Goal: Task Accomplishment & Management: Manage account settings

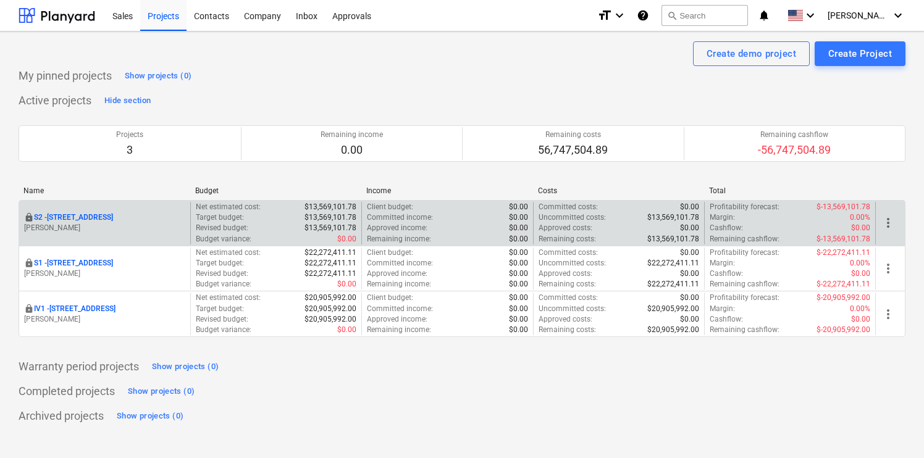
click at [885, 223] on span "more_vert" at bounding box center [887, 222] width 15 height 15
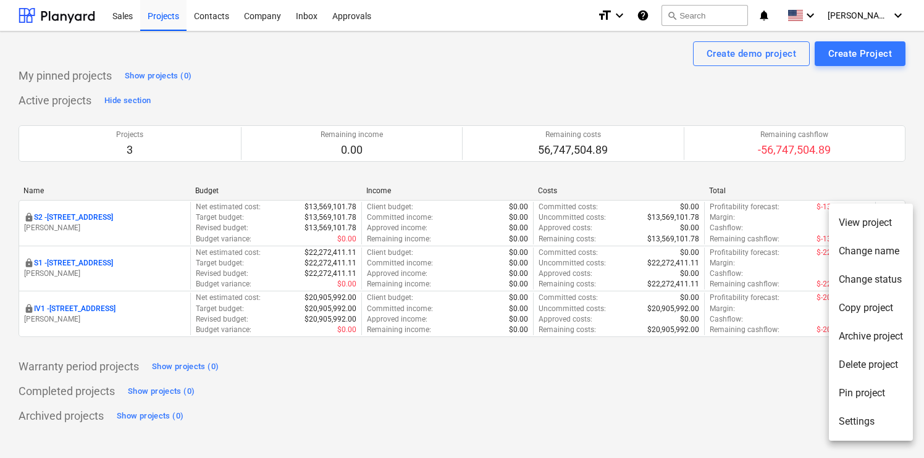
click at [859, 422] on li "Settings" at bounding box center [870, 421] width 84 height 28
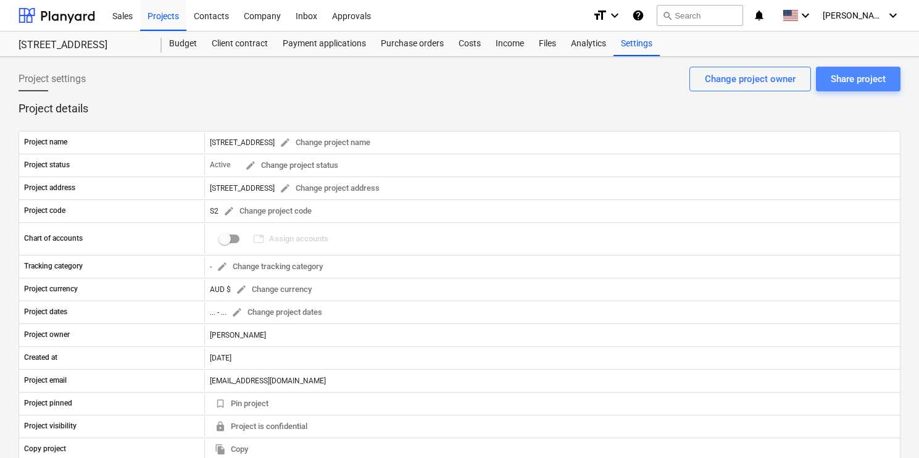
click at [867, 84] on div "Share project" at bounding box center [858, 79] width 55 height 16
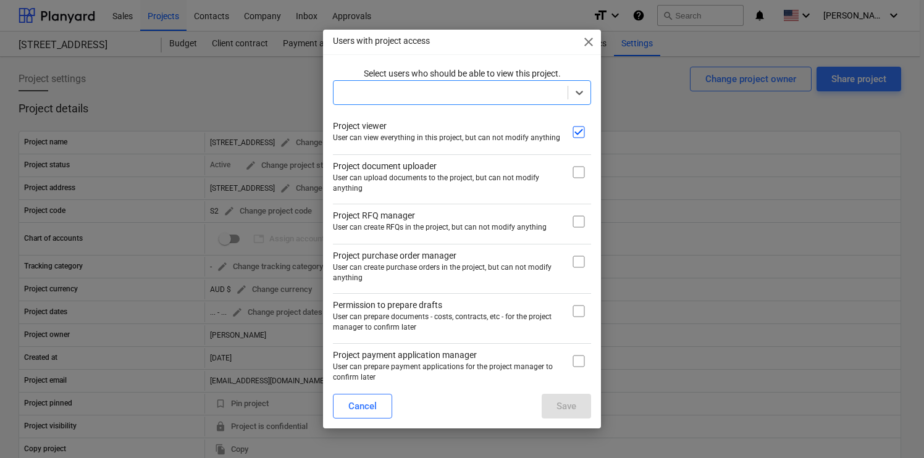
click at [561, 93] on div at bounding box center [450, 92] width 234 height 17
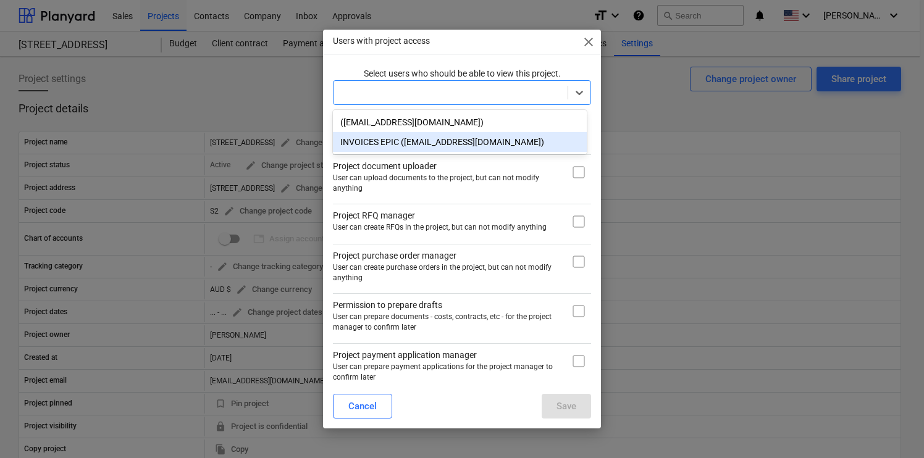
click at [532, 142] on div "INVOICES EPIC ([EMAIL_ADDRESS][DOMAIN_NAME])" at bounding box center [460, 142] width 254 height 20
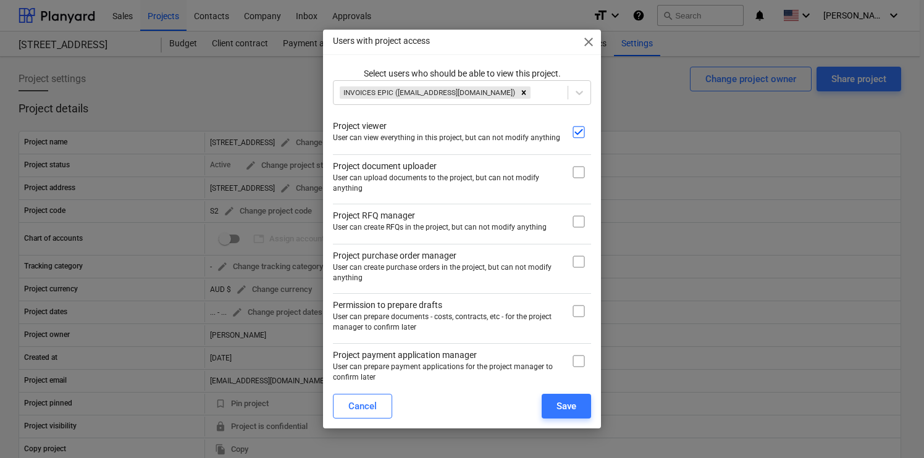
click at [538, 67] on p "Select users who should be able to view this project." at bounding box center [462, 73] width 258 height 13
click at [567, 164] on input "checkbox" at bounding box center [578, 172] width 25 height 25
checkbox input "true"
click at [574, 223] on input "checkbox" at bounding box center [578, 221] width 25 height 25
checkbox input "true"
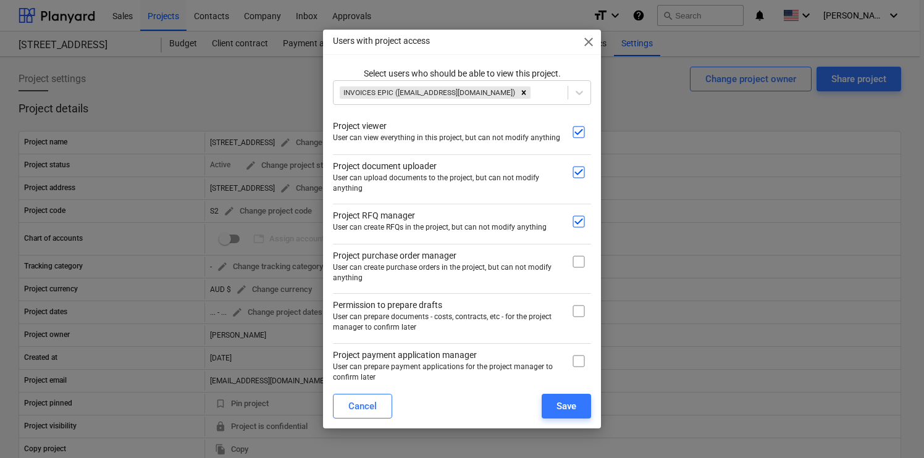
click at [574, 274] on div at bounding box center [578, 266] width 25 height 34
click at [576, 261] on input "checkbox" at bounding box center [578, 261] width 25 height 25
checkbox input "true"
click at [576, 313] on input "checkbox" at bounding box center [578, 311] width 25 height 25
checkbox input "true"
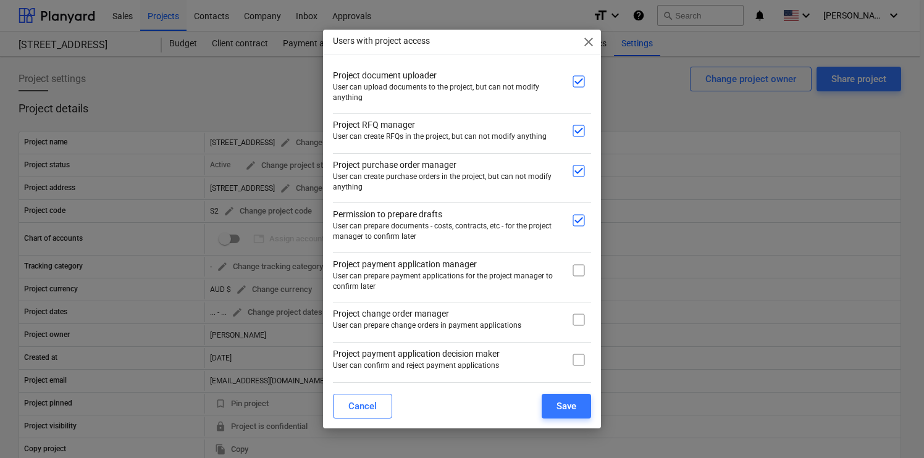
scroll to position [149, 0]
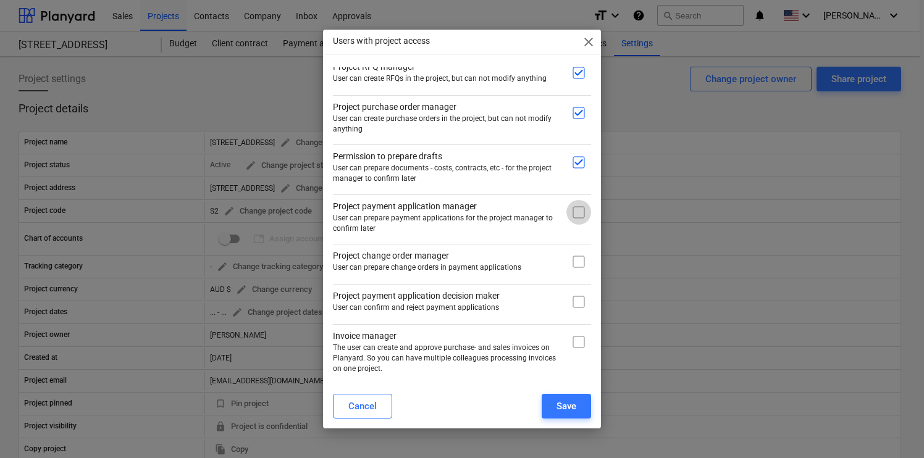
click at [577, 210] on input "checkbox" at bounding box center [578, 212] width 25 height 25
checkbox input "true"
click at [575, 259] on input "checkbox" at bounding box center [578, 261] width 25 height 25
checkbox input "true"
click at [575, 314] on div "Select users who should be able to view this project. INVOICES EPIC ([EMAIL_ADD…" at bounding box center [462, 147] width 258 height 456
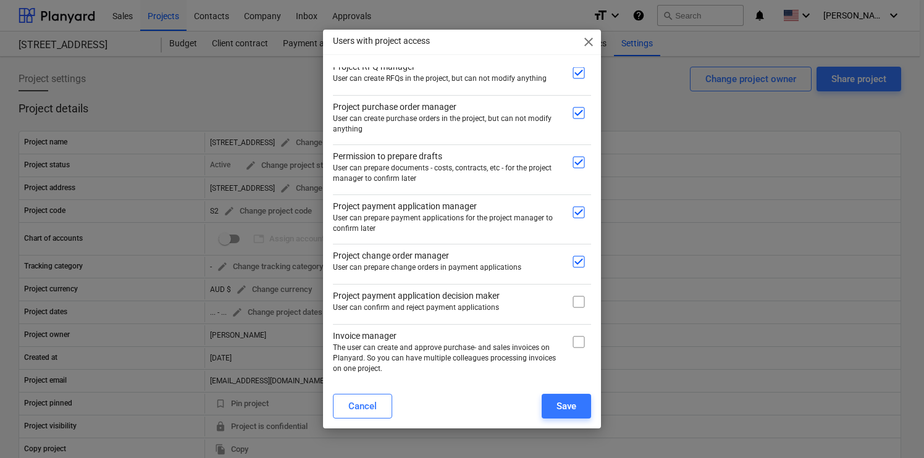
click at [575, 341] on input "checkbox" at bounding box center [578, 342] width 25 height 25
checkbox input "true"
click at [575, 299] on input "checkbox" at bounding box center [578, 302] width 25 height 25
checkbox input "true"
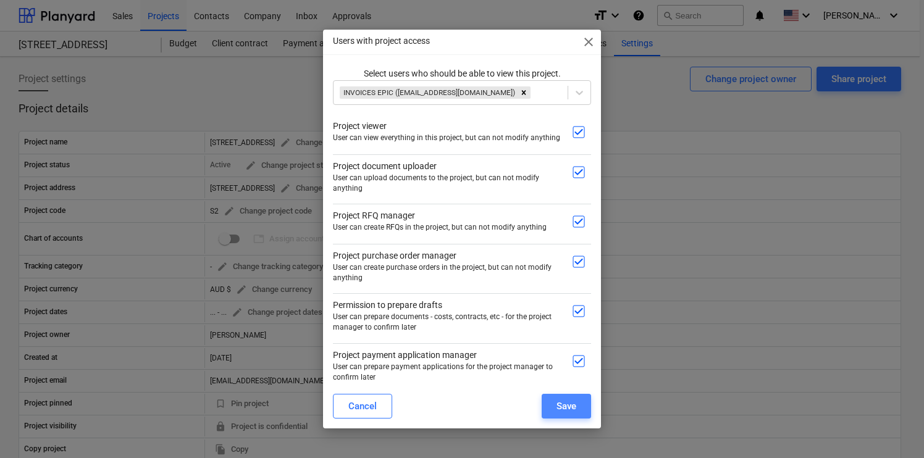
click at [564, 401] on div "Save" at bounding box center [566, 406] width 20 height 16
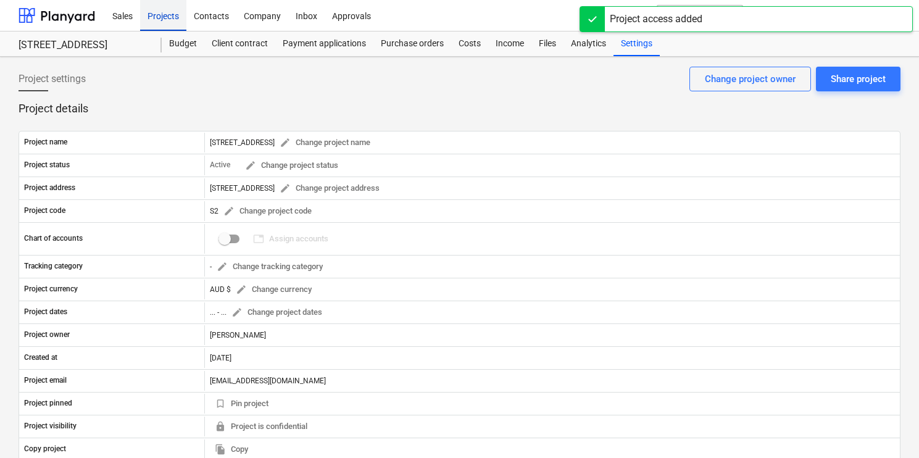
click at [160, 13] on div "Projects" at bounding box center [163, 14] width 46 height 31
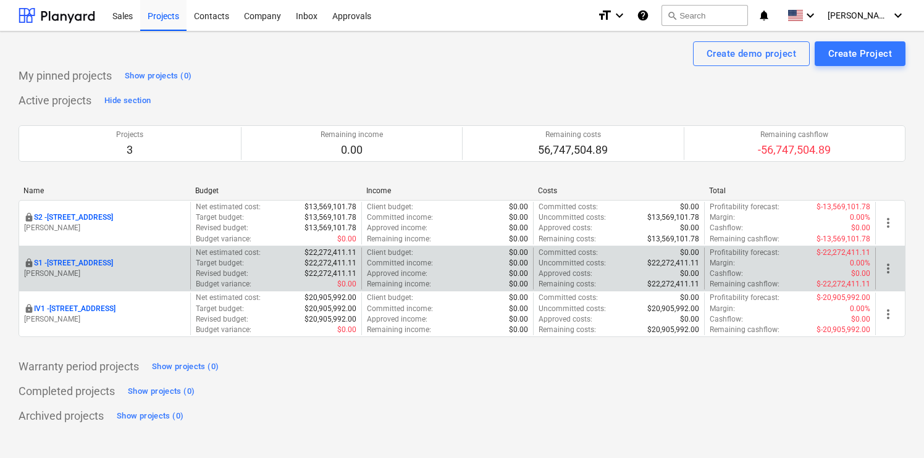
click at [893, 264] on span "more_vert" at bounding box center [887, 268] width 15 height 15
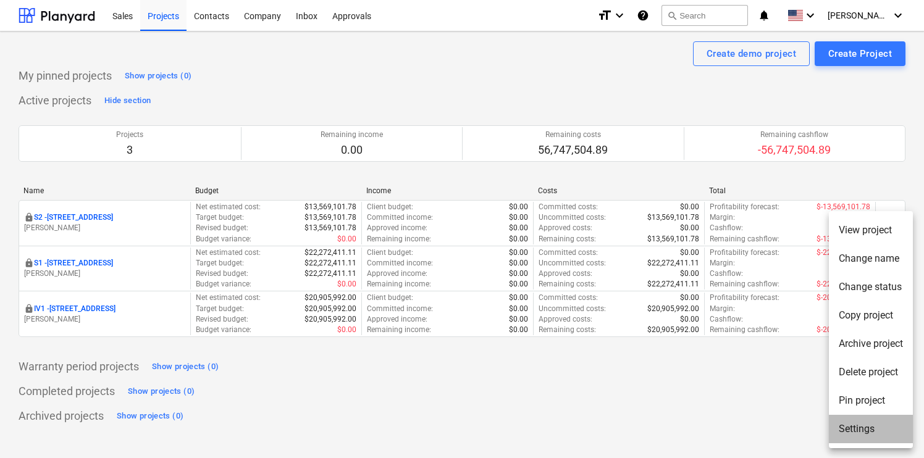
click at [854, 431] on li "Settings" at bounding box center [870, 429] width 84 height 28
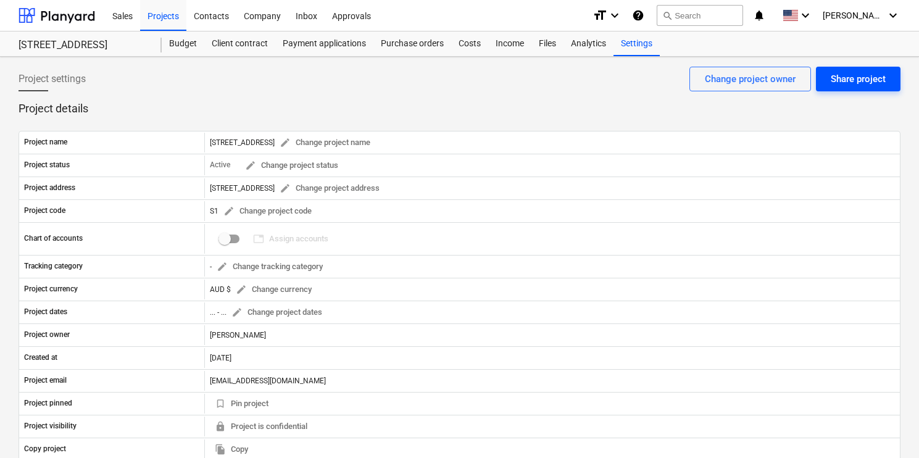
click at [854, 85] on div "Share project" at bounding box center [858, 79] width 55 height 16
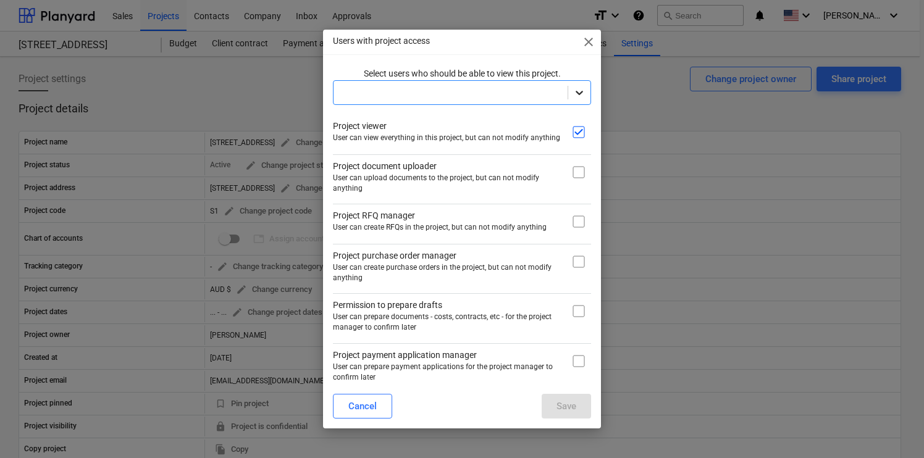
click at [578, 99] on div at bounding box center [579, 92] width 22 height 22
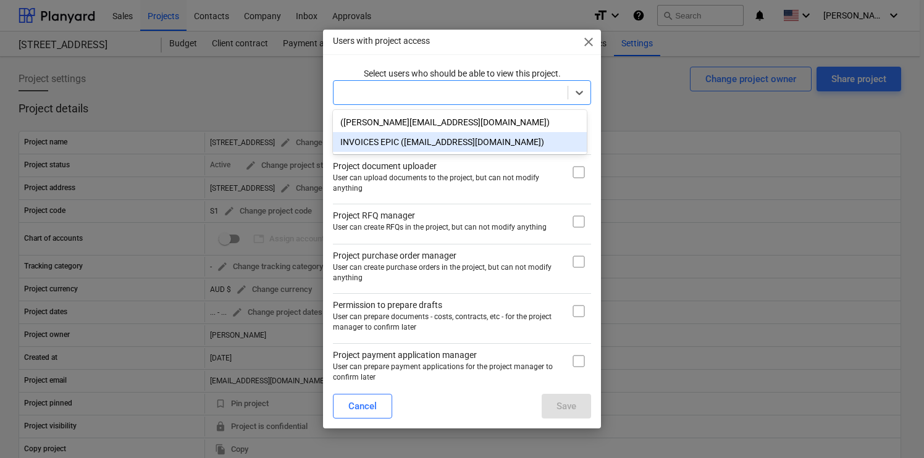
click at [555, 135] on div "INVOICES EPIC ([EMAIL_ADDRESS][DOMAIN_NAME])" at bounding box center [460, 142] width 254 height 20
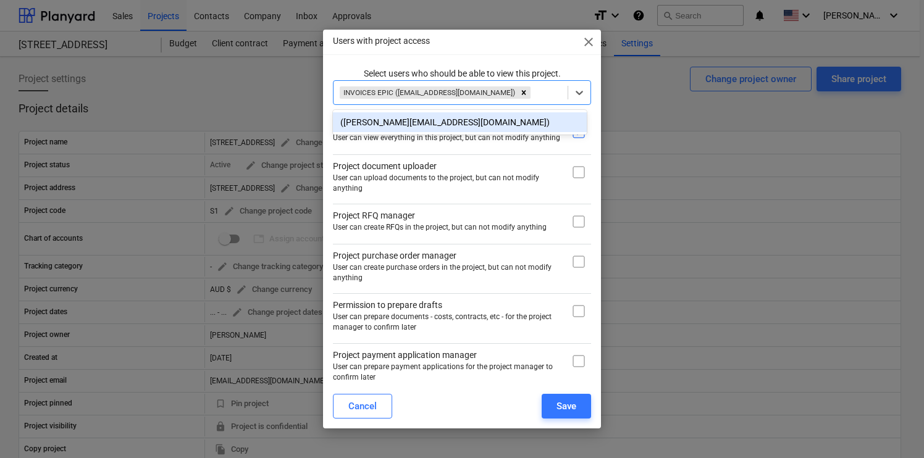
click at [574, 173] on input "checkbox" at bounding box center [578, 172] width 25 height 25
checkbox input "true"
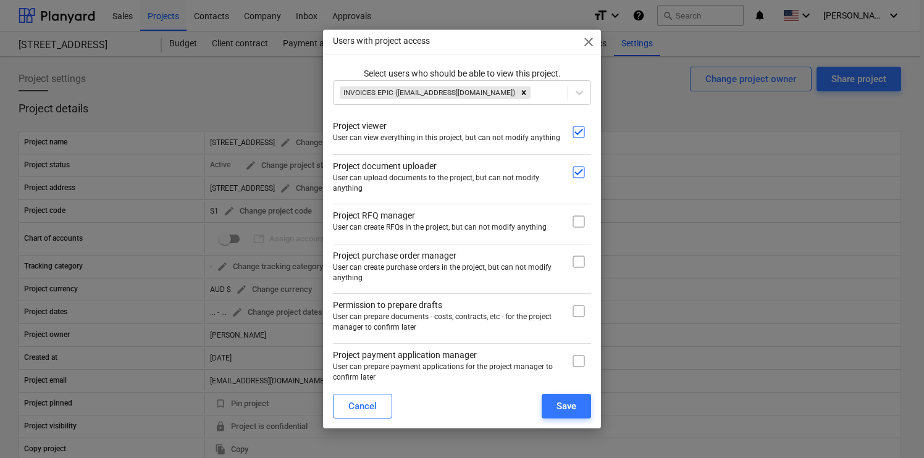
click at [573, 218] on input "checkbox" at bounding box center [578, 221] width 25 height 25
checkbox input "true"
click at [576, 263] on input "checkbox" at bounding box center [578, 261] width 25 height 25
checkbox input "true"
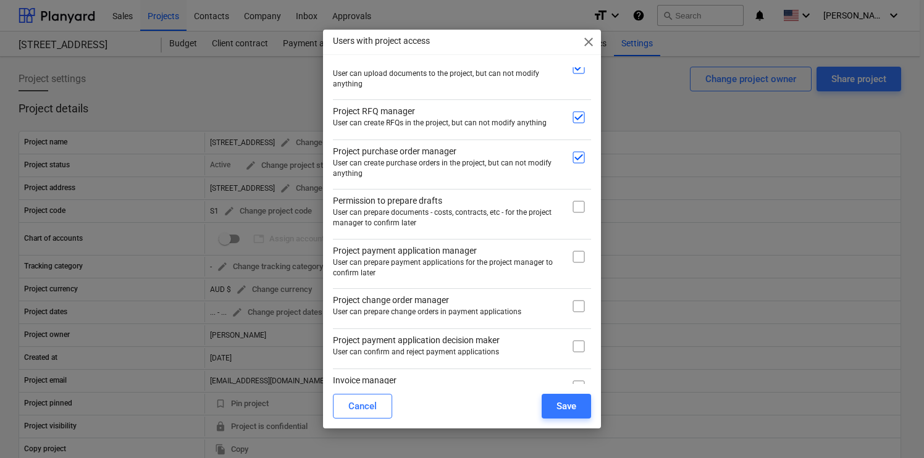
scroll to position [107, 0]
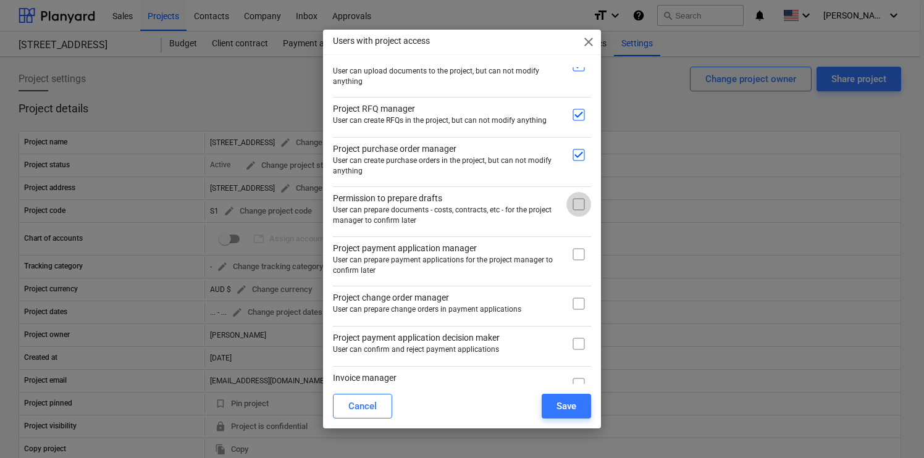
click at [578, 199] on input "checkbox" at bounding box center [578, 204] width 25 height 25
checkbox input "true"
click at [575, 254] on input "checkbox" at bounding box center [578, 254] width 25 height 25
checkbox input "true"
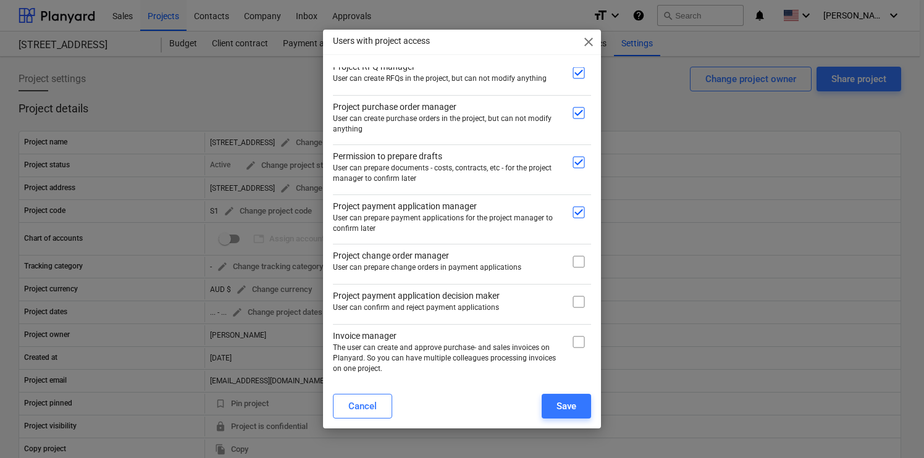
click at [575, 311] on input "checkbox" at bounding box center [578, 302] width 25 height 25
checkbox input "true"
click at [575, 341] on input "checkbox" at bounding box center [578, 342] width 25 height 25
checkbox input "true"
click at [574, 259] on input "checkbox" at bounding box center [578, 261] width 25 height 25
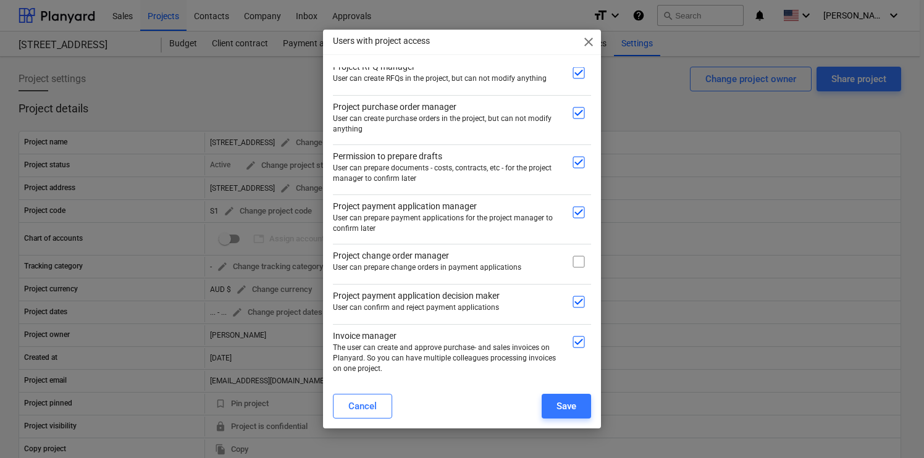
checkbox input "true"
click at [570, 407] on div "Save" at bounding box center [566, 406] width 20 height 16
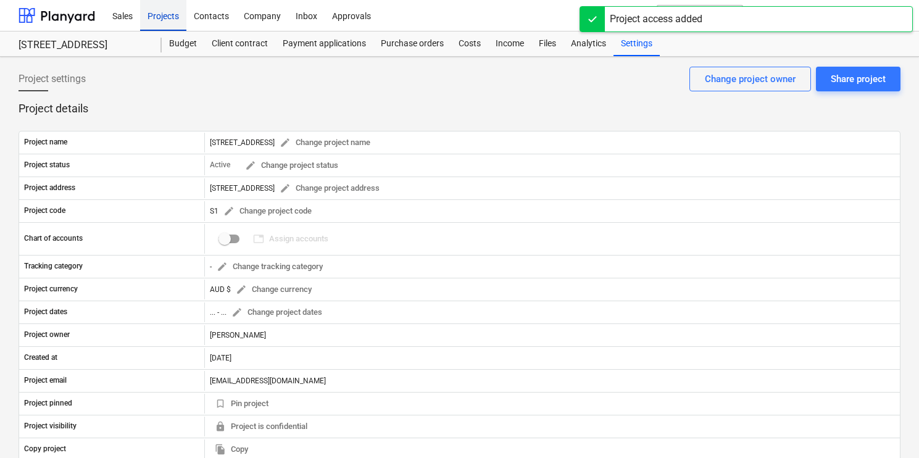
click at [174, 19] on div "Projects" at bounding box center [163, 14] width 46 height 31
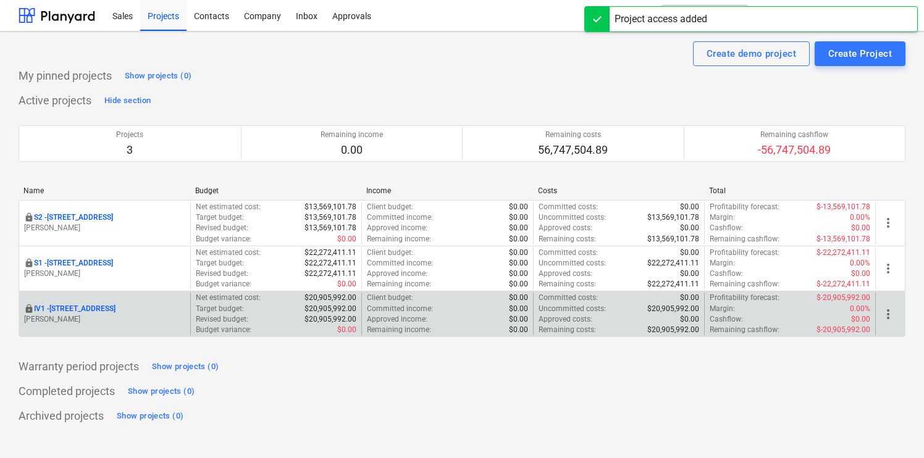
click at [890, 317] on span "more_vert" at bounding box center [887, 314] width 15 height 15
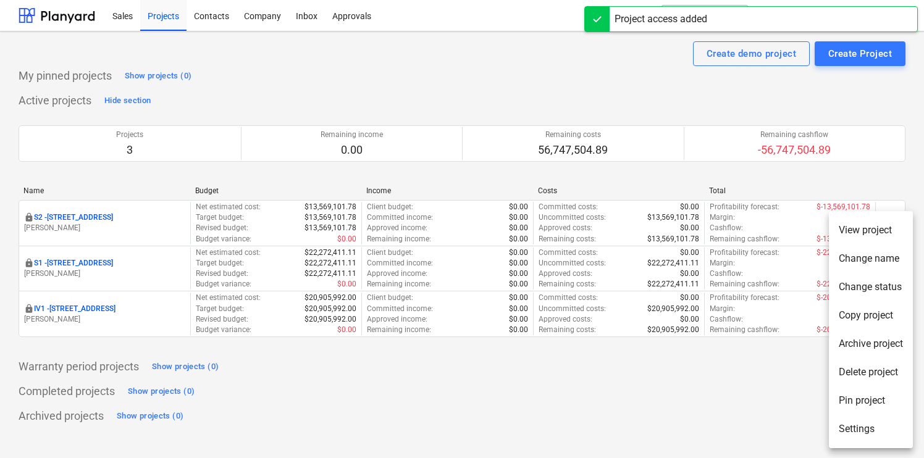
click at [857, 419] on li "Settings" at bounding box center [870, 429] width 84 height 28
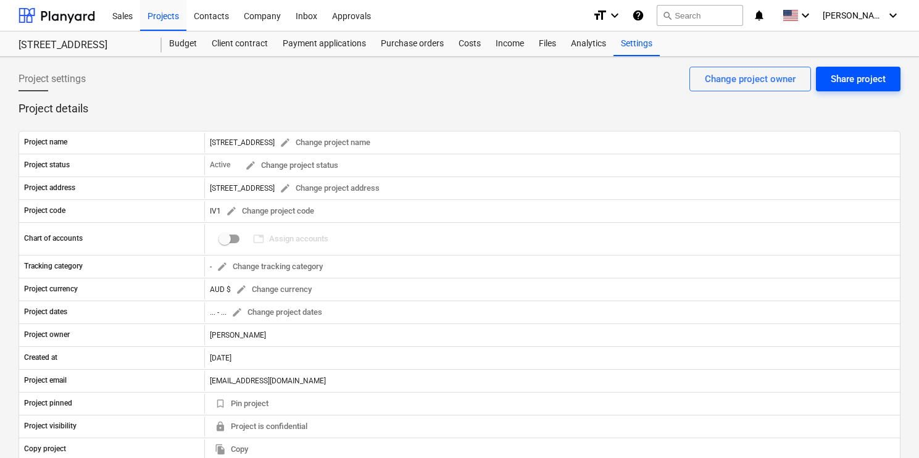
click at [875, 81] on div "Share project" at bounding box center [858, 79] width 55 height 16
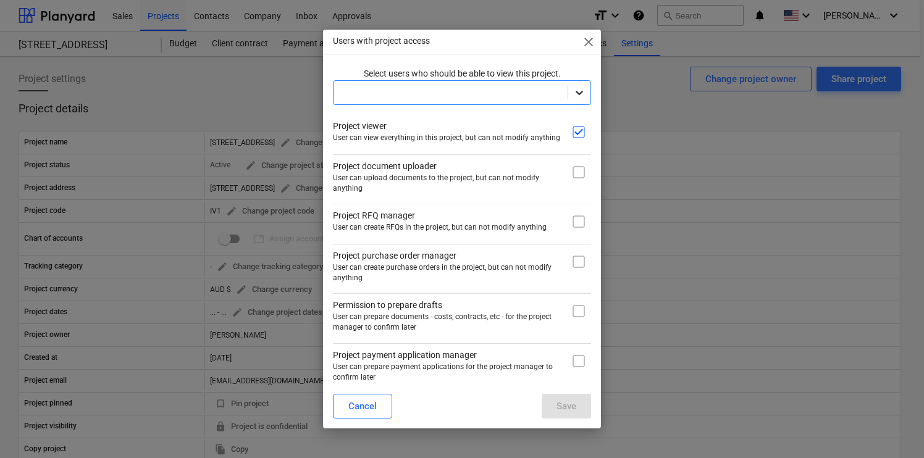
click at [576, 93] on icon at bounding box center [578, 93] width 7 height 4
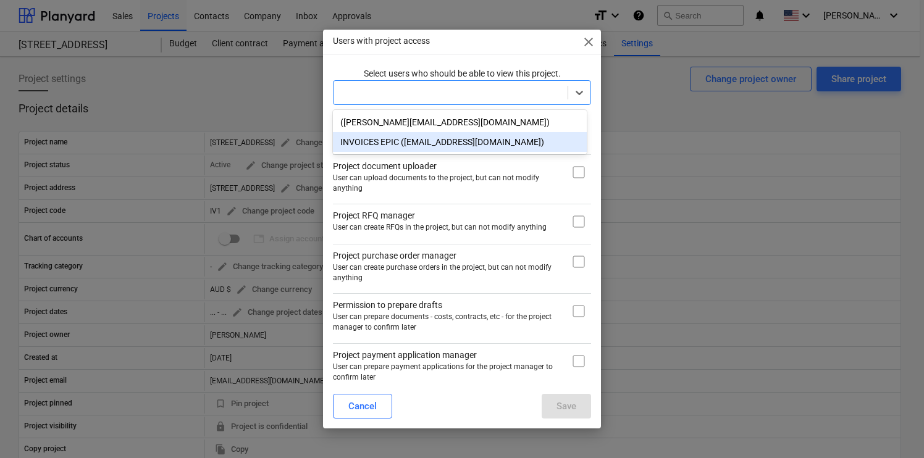
click at [548, 134] on div "INVOICES EPIC ([EMAIL_ADDRESS][DOMAIN_NAME])" at bounding box center [460, 142] width 254 height 20
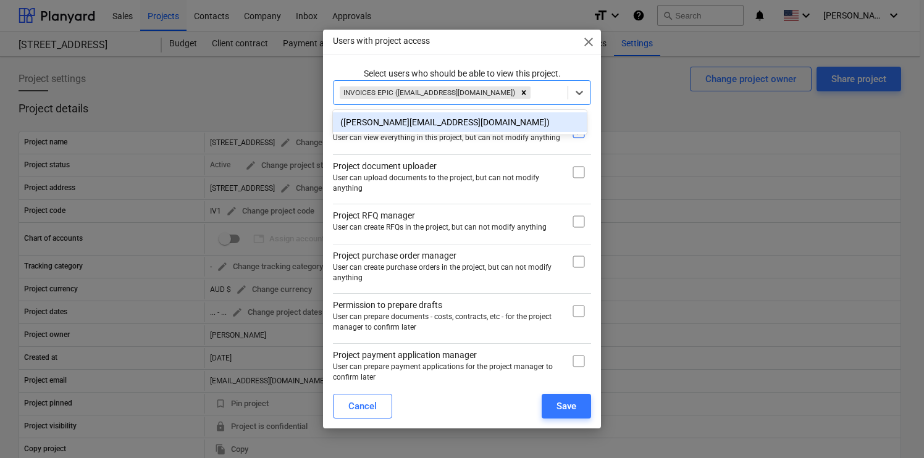
click at [567, 170] on input "checkbox" at bounding box center [578, 172] width 25 height 25
checkbox input "true"
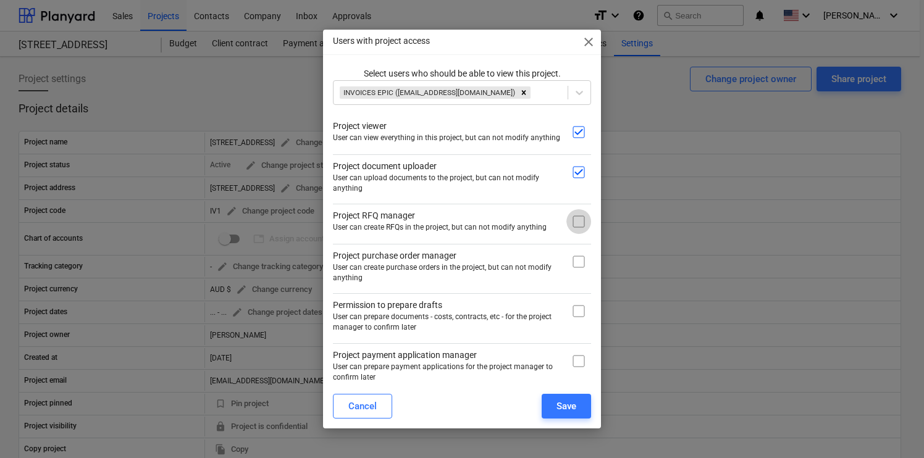
click at [569, 218] on input "checkbox" at bounding box center [578, 221] width 25 height 25
checkbox input "true"
click at [577, 269] on input "checkbox" at bounding box center [578, 261] width 25 height 25
checkbox input "true"
click at [575, 304] on input "checkbox" at bounding box center [578, 311] width 25 height 25
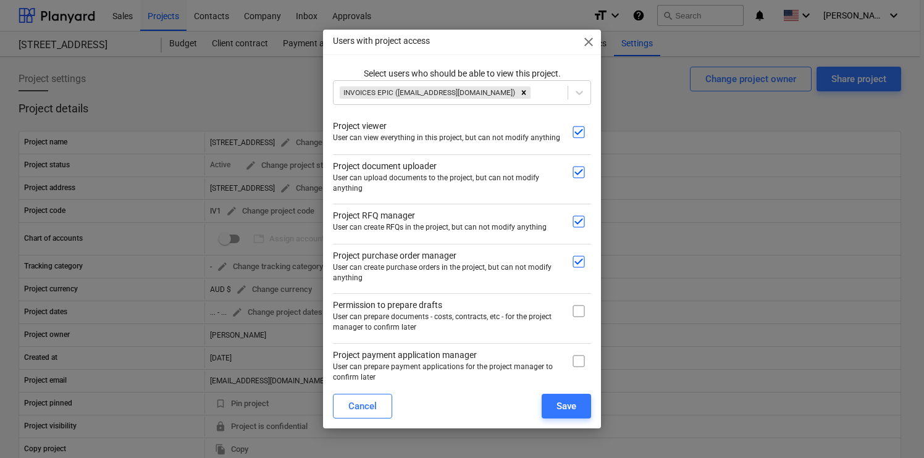
checkbox input "true"
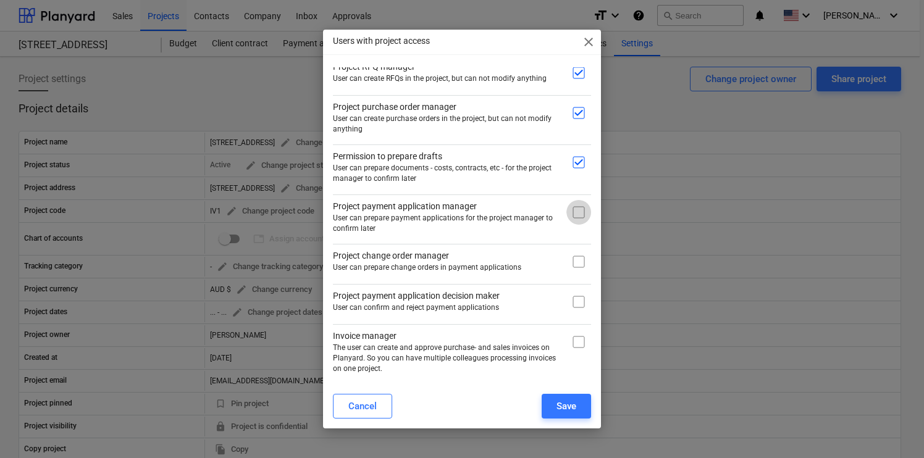
click at [574, 217] on input "checkbox" at bounding box center [578, 212] width 25 height 25
checkbox input "true"
click at [574, 253] on input "checkbox" at bounding box center [578, 261] width 25 height 25
checkbox input "true"
click at [574, 303] on input "checkbox" at bounding box center [578, 302] width 25 height 25
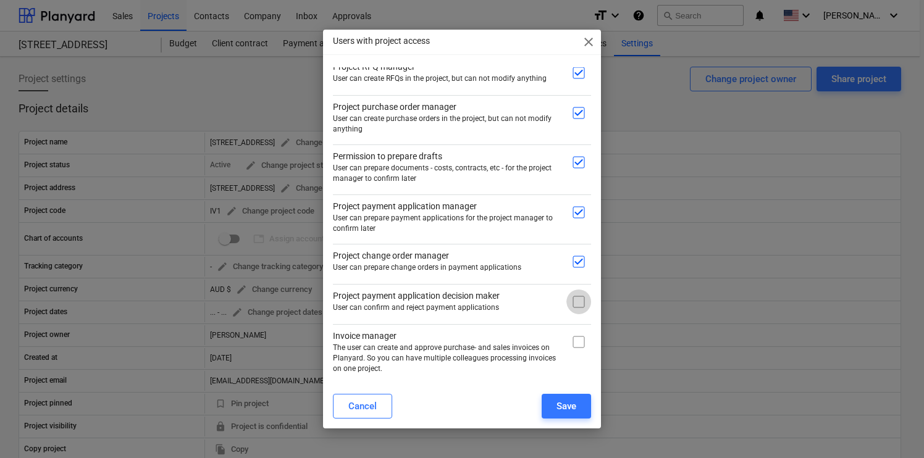
checkbox input "true"
click at [574, 346] on input "checkbox" at bounding box center [578, 342] width 25 height 25
checkbox input "true"
click at [573, 409] on div "Save" at bounding box center [566, 406] width 20 height 16
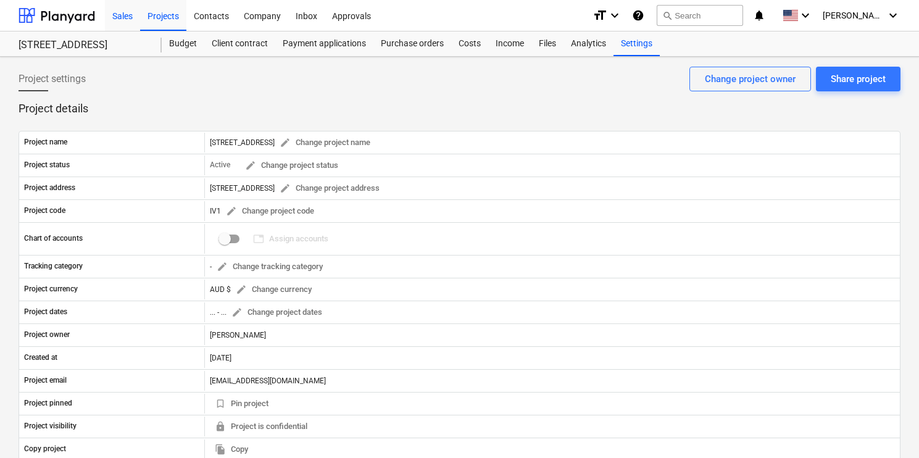
click at [130, 15] on div "Sales" at bounding box center [122, 14] width 35 height 31
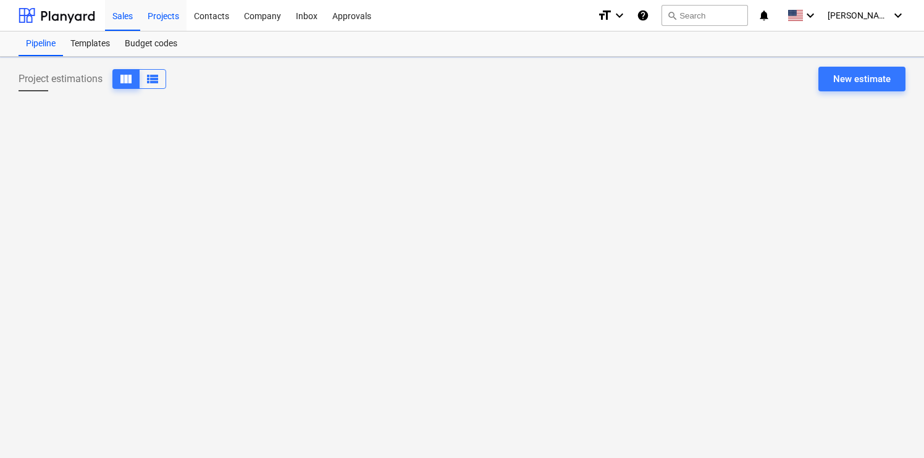
click at [172, 27] on div "Projects" at bounding box center [163, 14] width 46 height 31
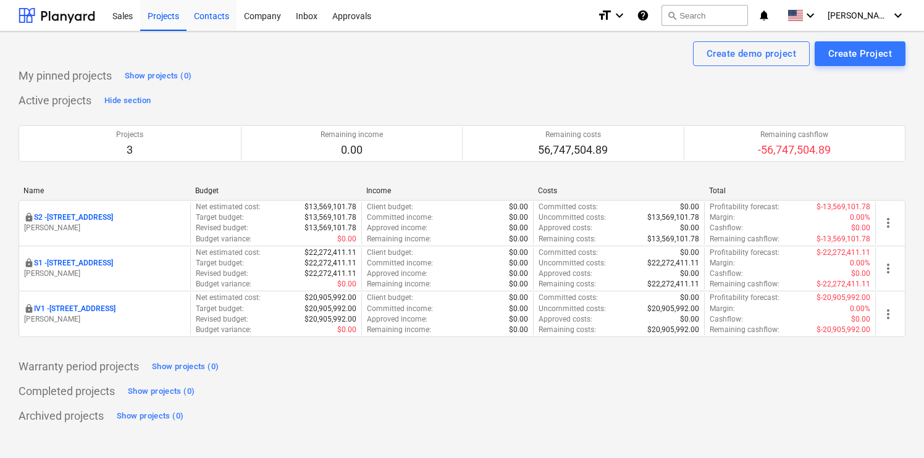
click at [234, 15] on div "Contacts" at bounding box center [211, 14] width 50 height 31
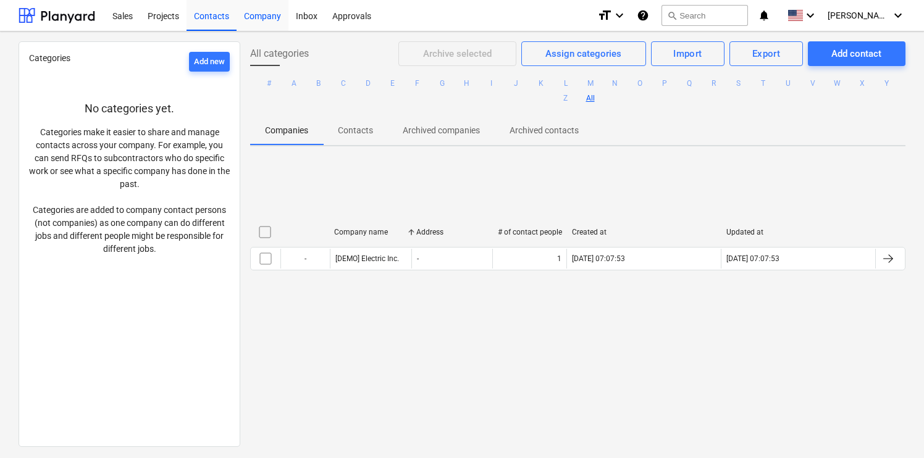
click at [246, 20] on div "Company" at bounding box center [262, 14] width 52 height 31
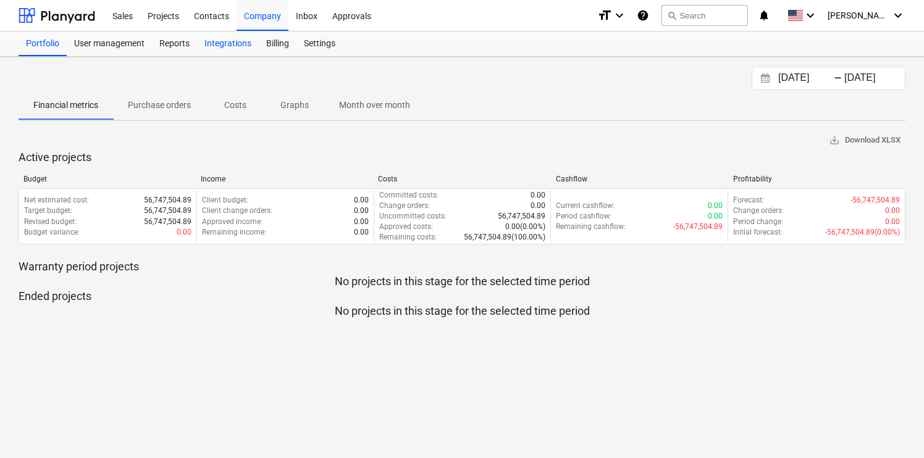
click at [230, 51] on div "Integrations" at bounding box center [228, 43] width 62 height 25
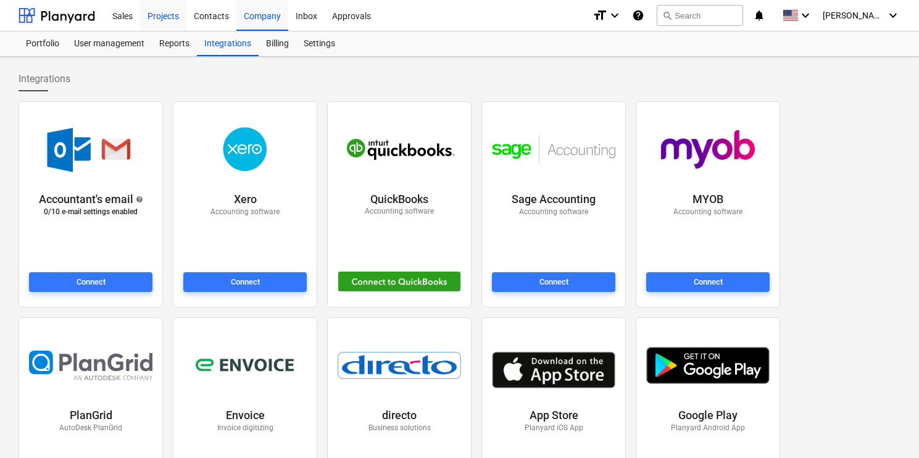
click at [162, 14] on div "Projects" at bounding box center [163, 14] width 46 height 31
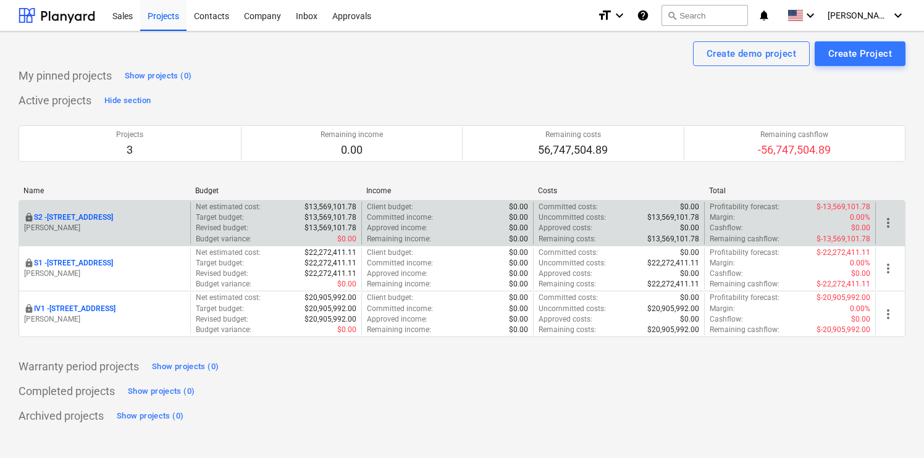
click at [106, 217] on p "S2 - [STREET_ADDRESS]" at bounding box center [73, 217] width 79 height 10
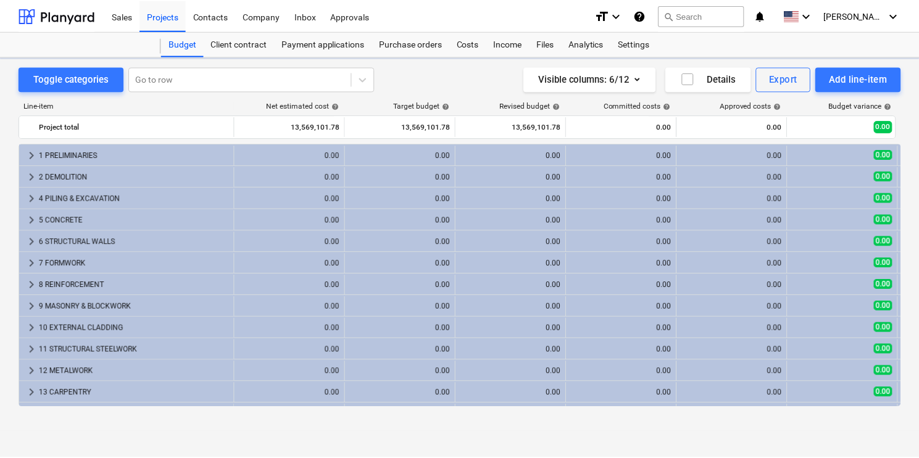
scroll to position [341, 0]
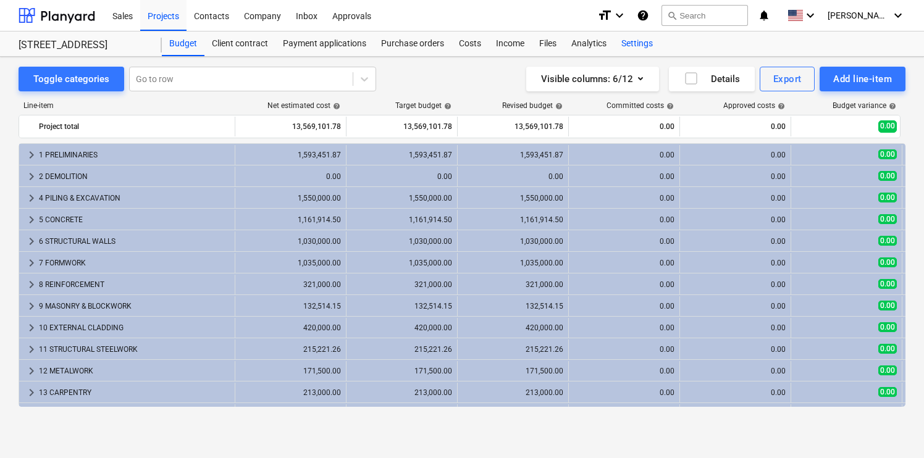
click at [642, 47] on div "Settings" at bounding box center [637, 43] width 46 height 25
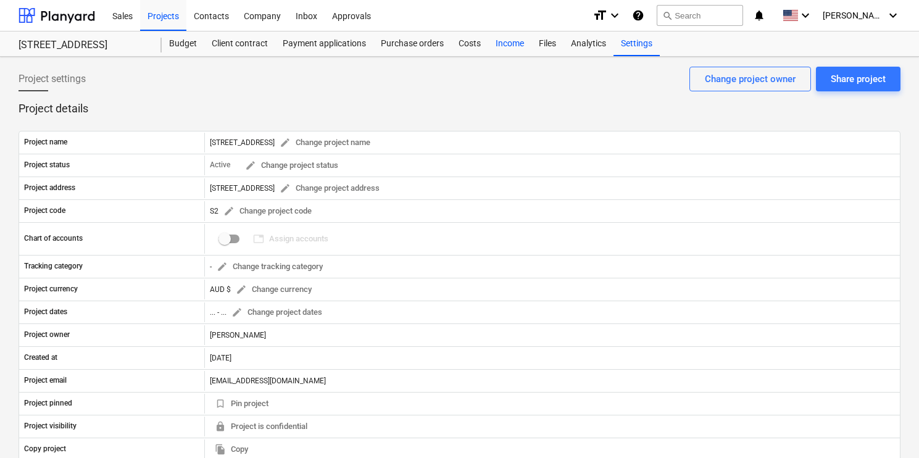
click at [497, 40] on div "Income" at bounding box center [509, 43] width 43 height 25
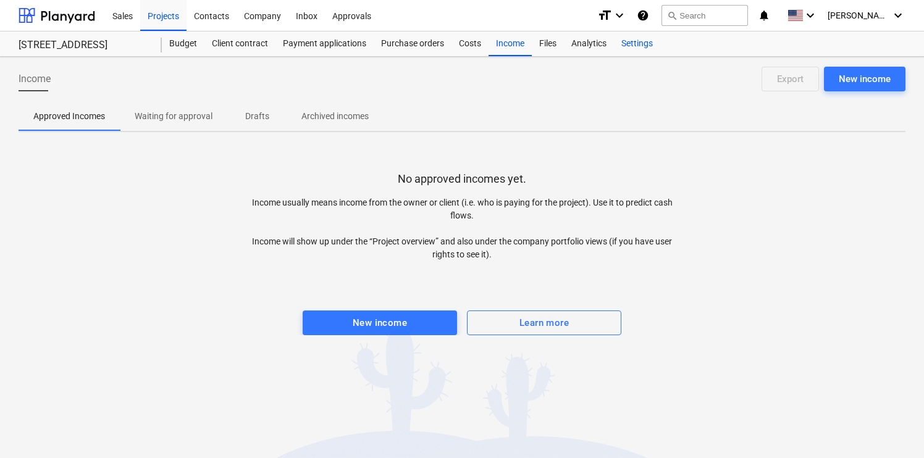
click at [639, 46] on div "Settings" at bounding box center [637, 43] width 46 height 25
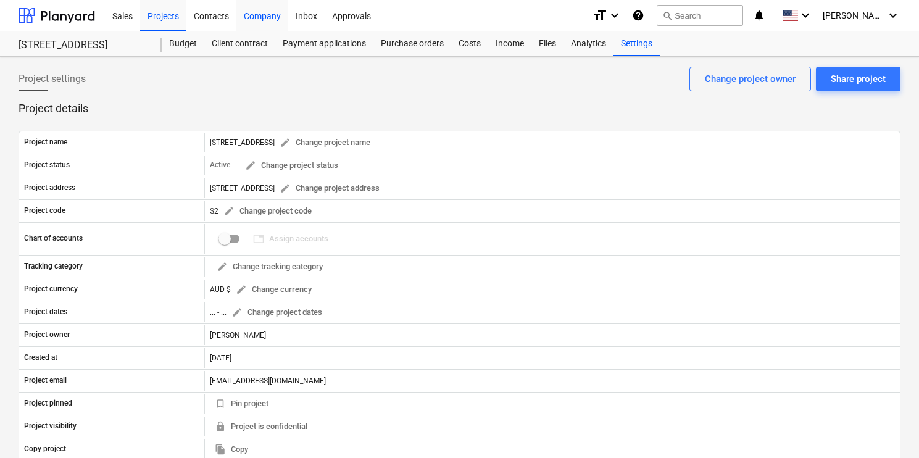
click at [270, 15] on div "Company" at bounding box center [262, 14] width 52 height 31
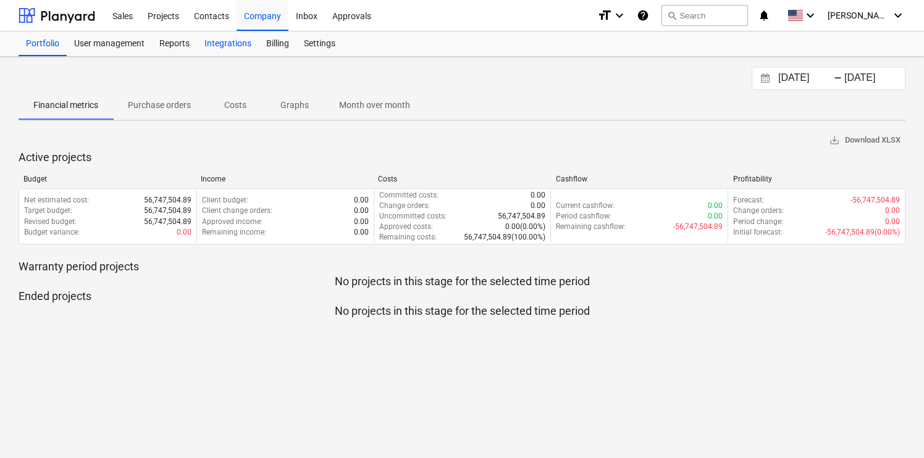
click at [237, 41] on div "Integrations" at bounding box center [228, 43] width 62 height 25
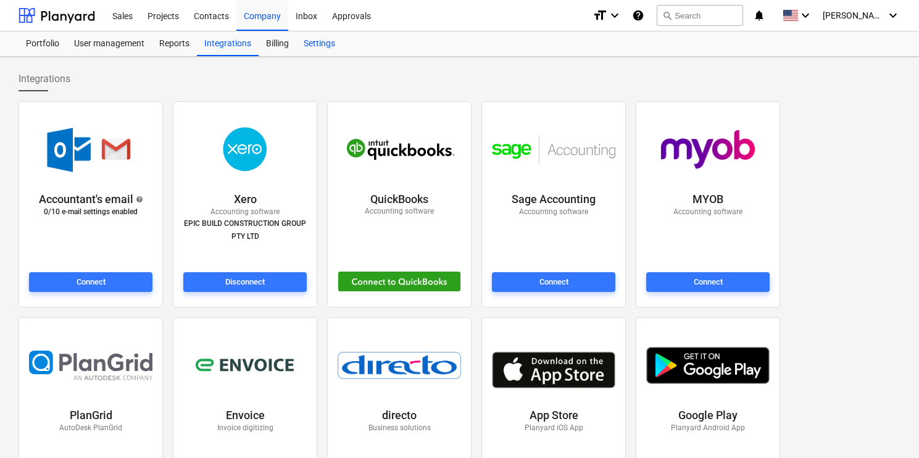
click at [328, 41] on div "Settings" at bounding box center [319, 43] width 46 height 25
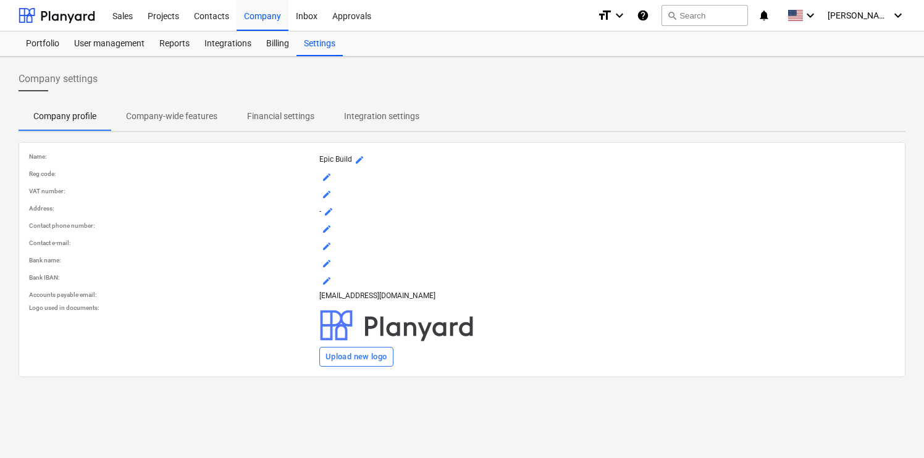
click at [356, 115] on p "Integration settings" at bounding box center [381, 116] width 75 height 13
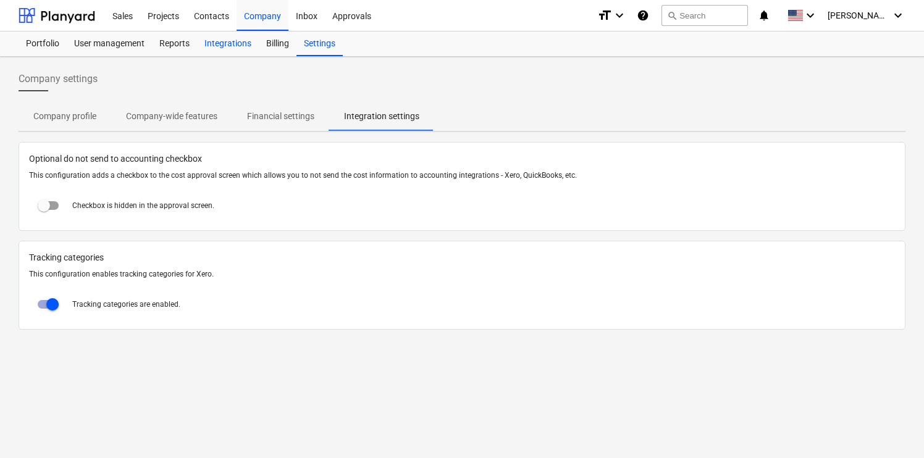
click at [220, 41] on div "Integrations" at bounding box center [228, 43] width 62 height 25
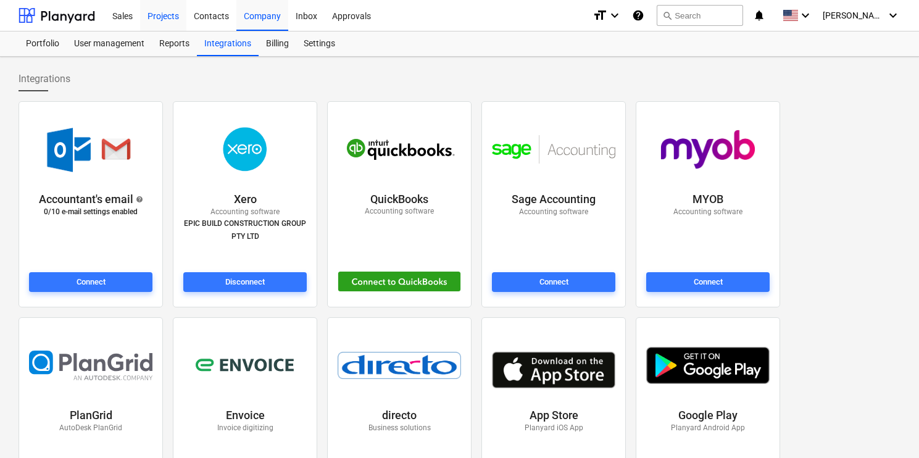
click at [161, 19] on div "Projects" at bounding box center [163, 14] width 46 height 31
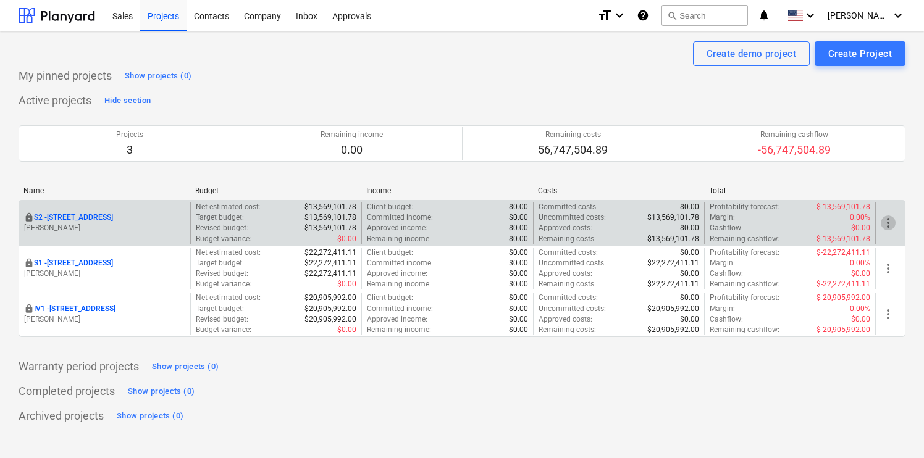
click at [888, 220] on span "more_vert" at bounding box center [887, 222] width 15 height 15
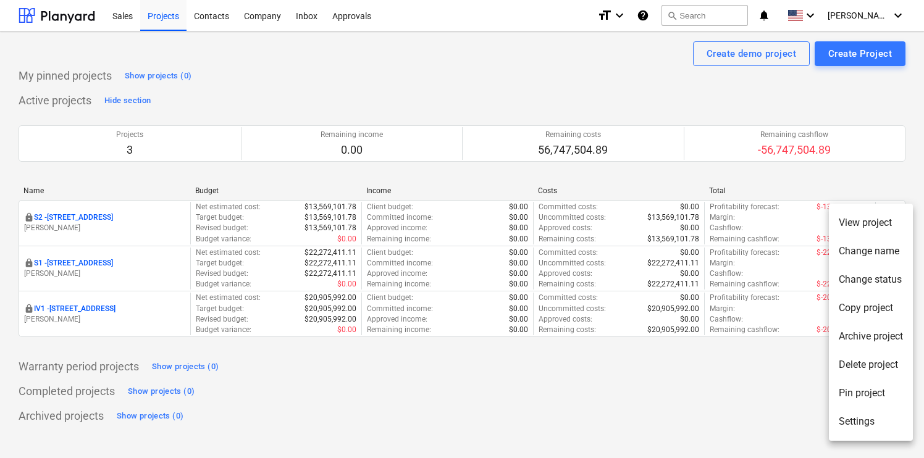
click at [860, 422] on li "Settings" at bounding box center [870, 421] width 84 height 28
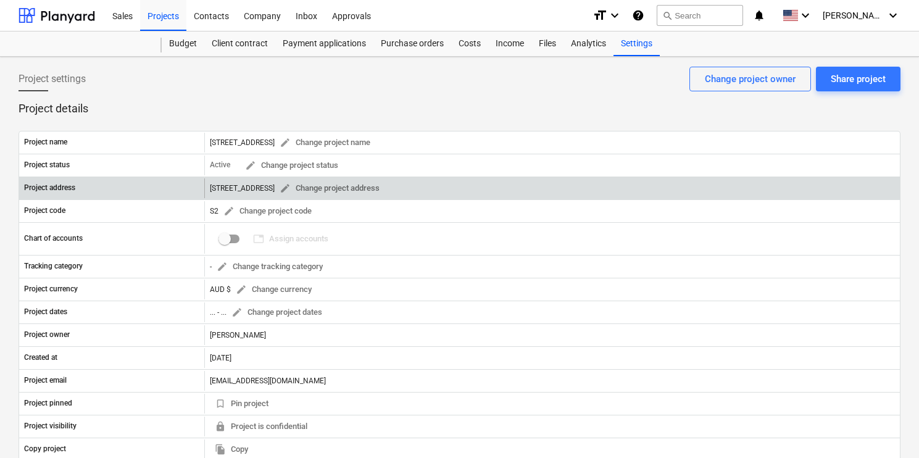
checkbox input "true"
